Goal: Navigation & Orientation: Find specific page/section

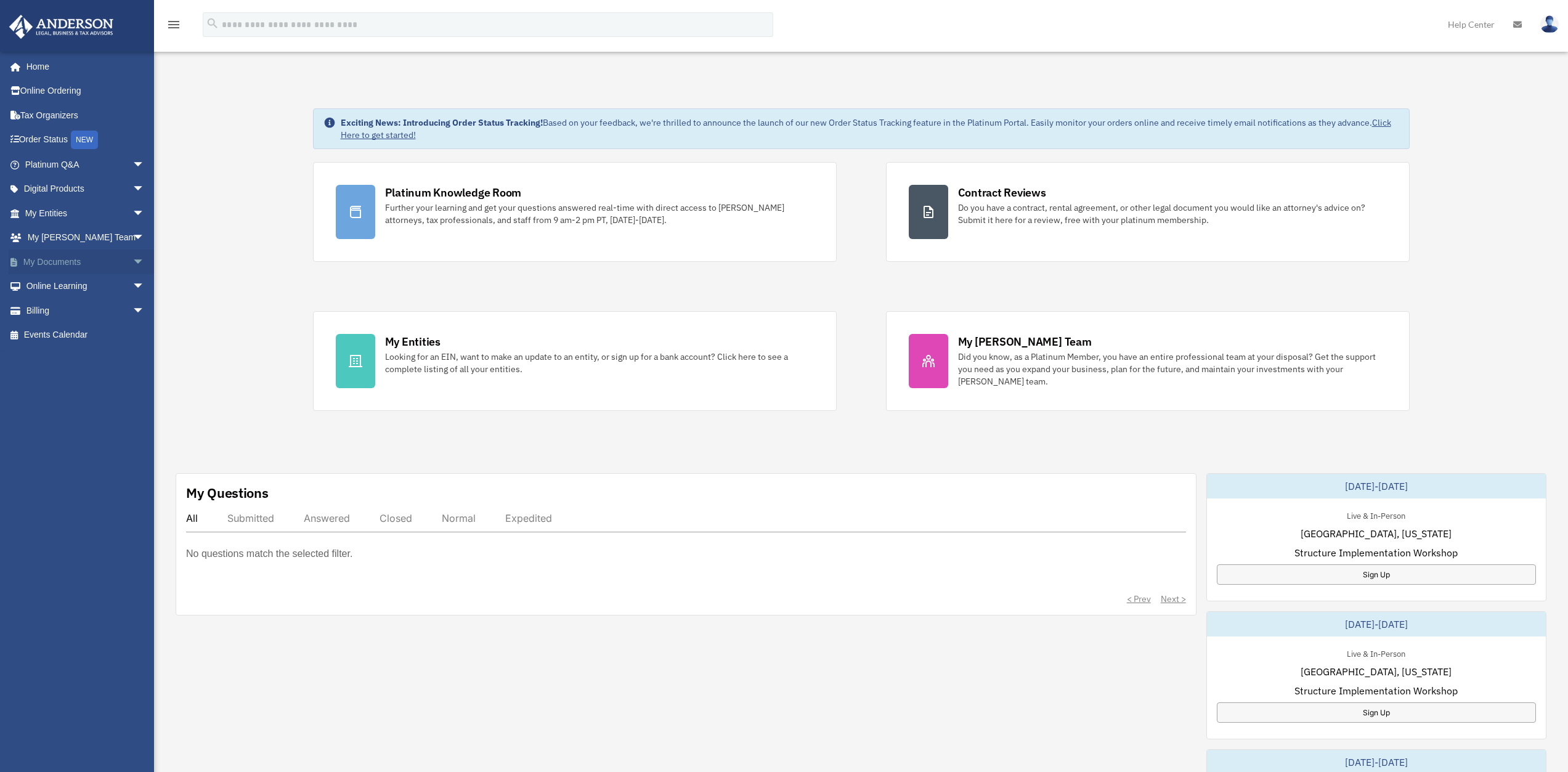
click at [133, 261] on span "arrow_drop_down" at bounding box center [145, 262] width 25 height 25
click at [53, 284] on link "Box" at bounding box center [90, 287] width 146 height 25
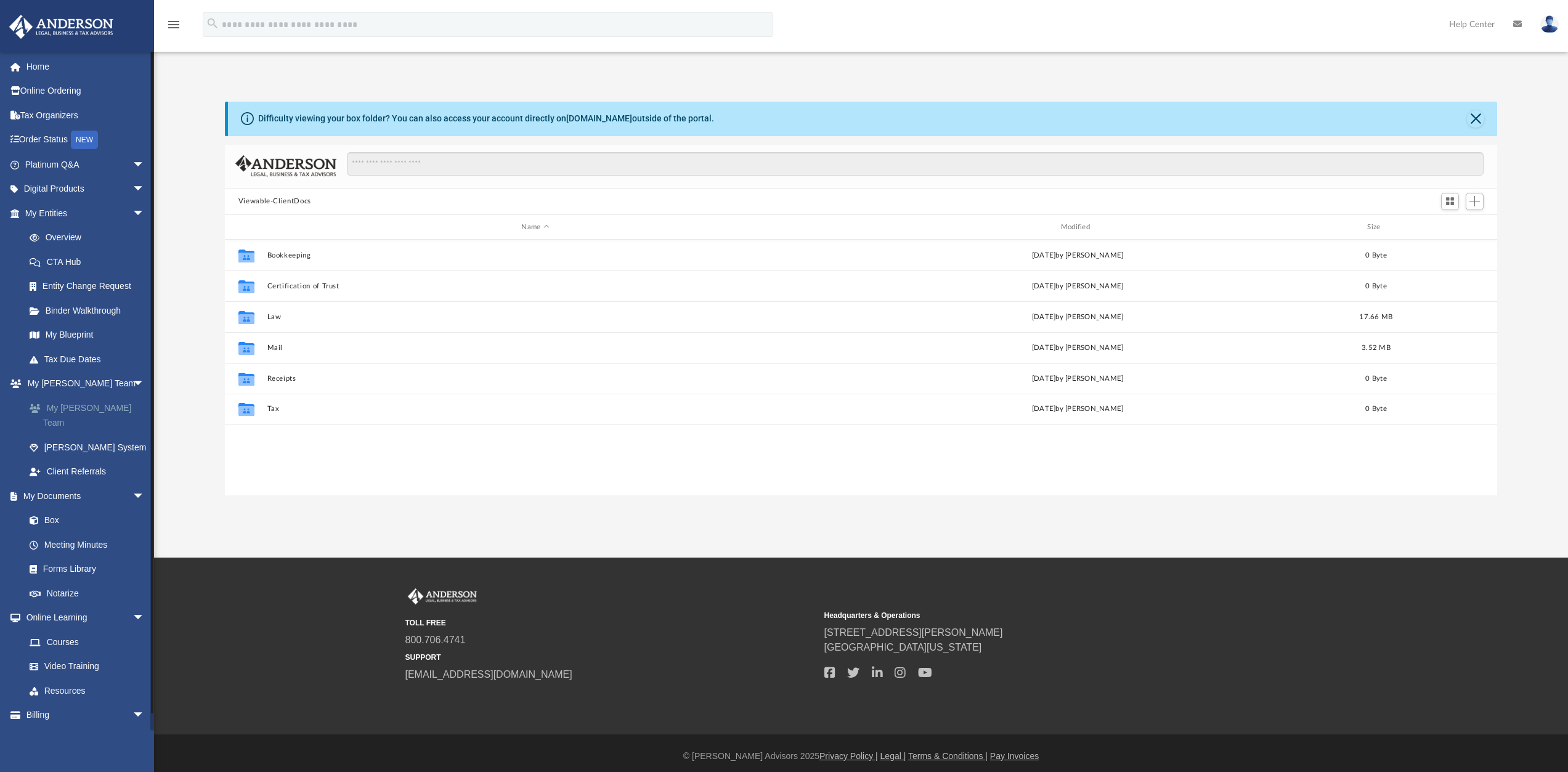
scroll to position [271, 1263]
click at [72, 406] on link "My [PERSON_NAME] Team" at bounding box center [90, 415] width 146 height 40
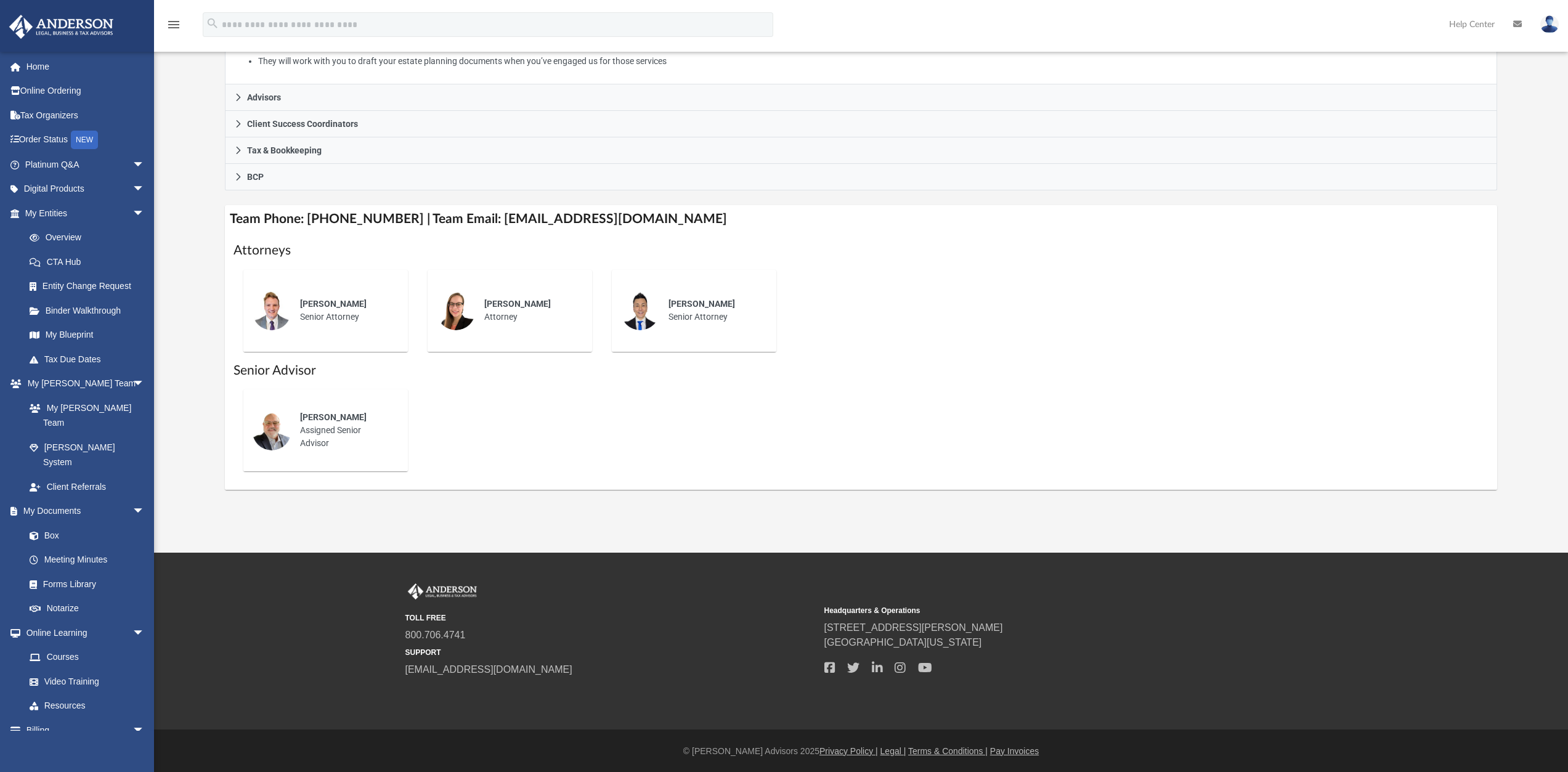
scroll to position [305, 0]
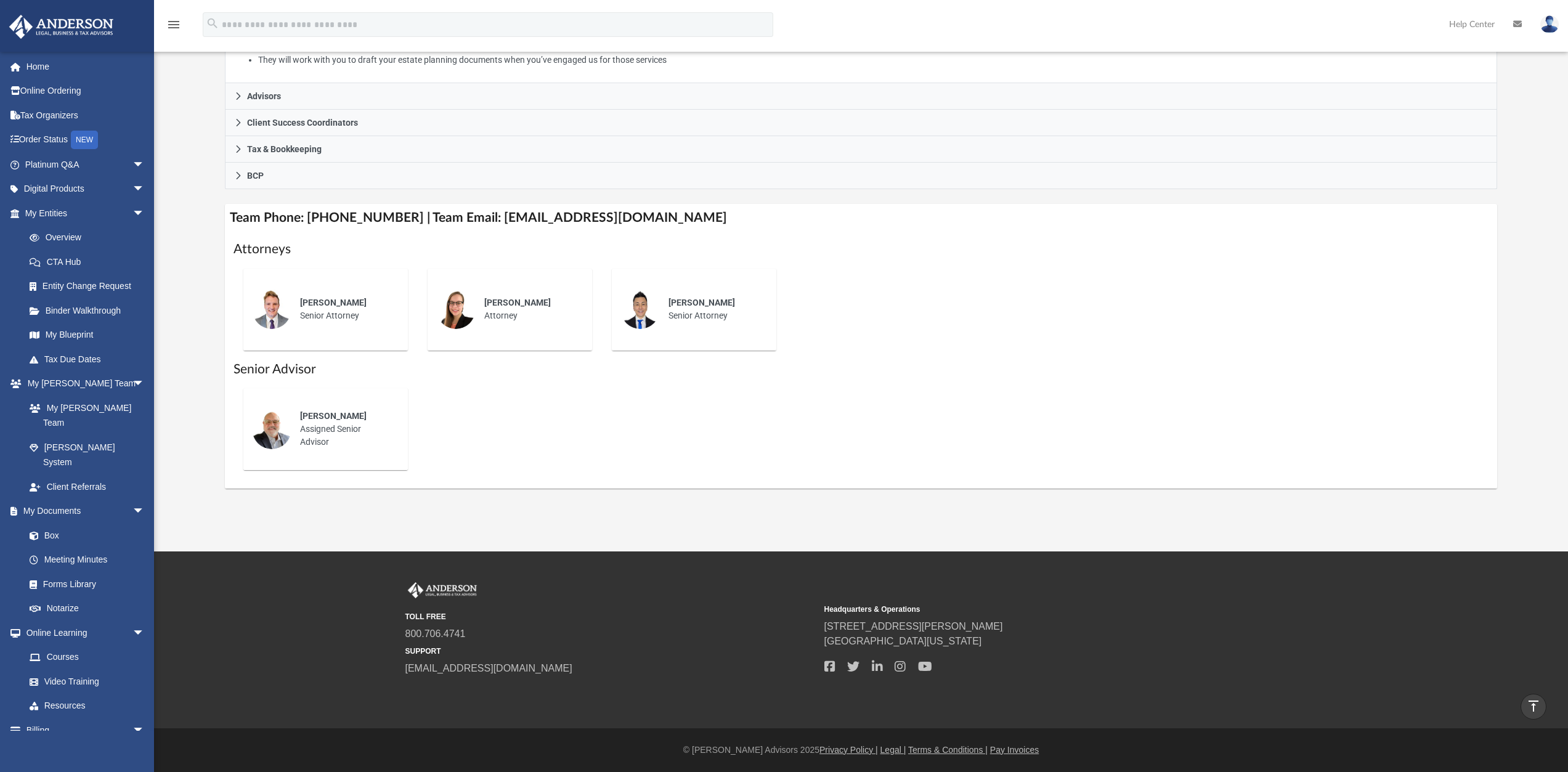
click at [1559, 24] on link at bounding box center [1549, 24] width 37 height 54
click at [1339, 109] on link "Logout" at bounding box center [1365, 108] width 124 height 25
click at [1339, 109] on link "Advisors" at bounding box center [861, 96] width 1273 height 26
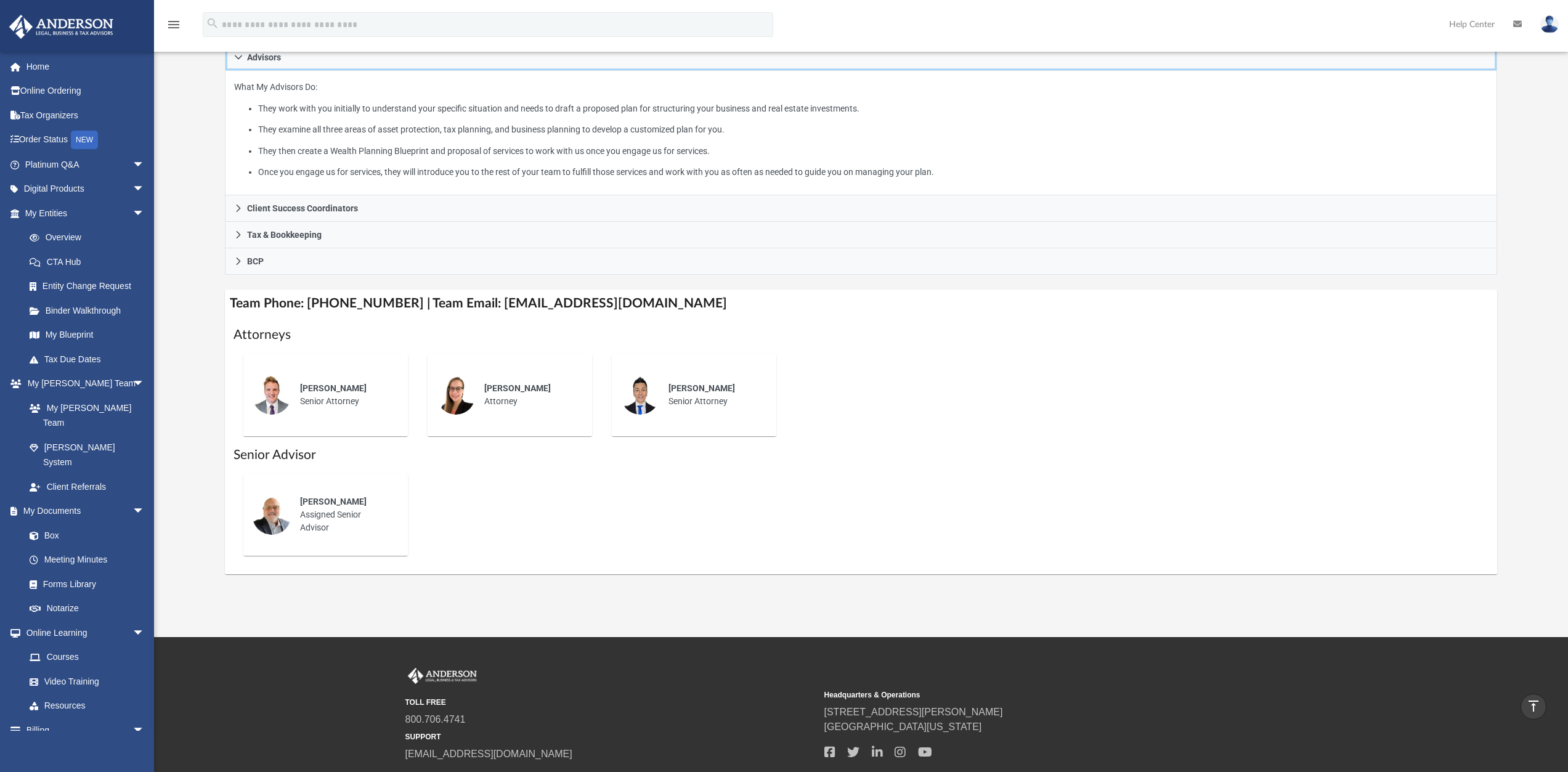
scroll to position [259, 0]
